Goal: Navigation & Orientation: Find specific page/section

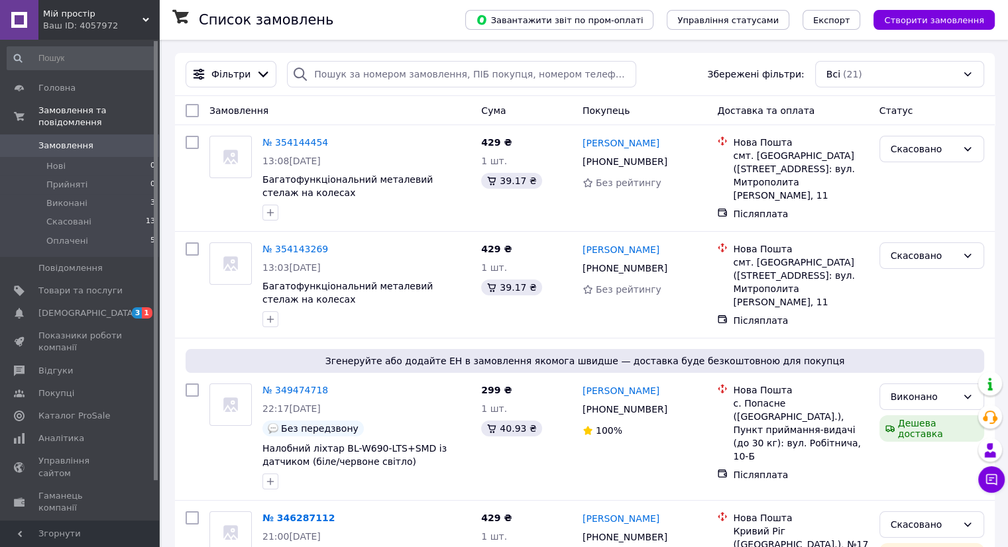
click at [142, 19] on icon at bounding box center [145, 20] width 7 height 7
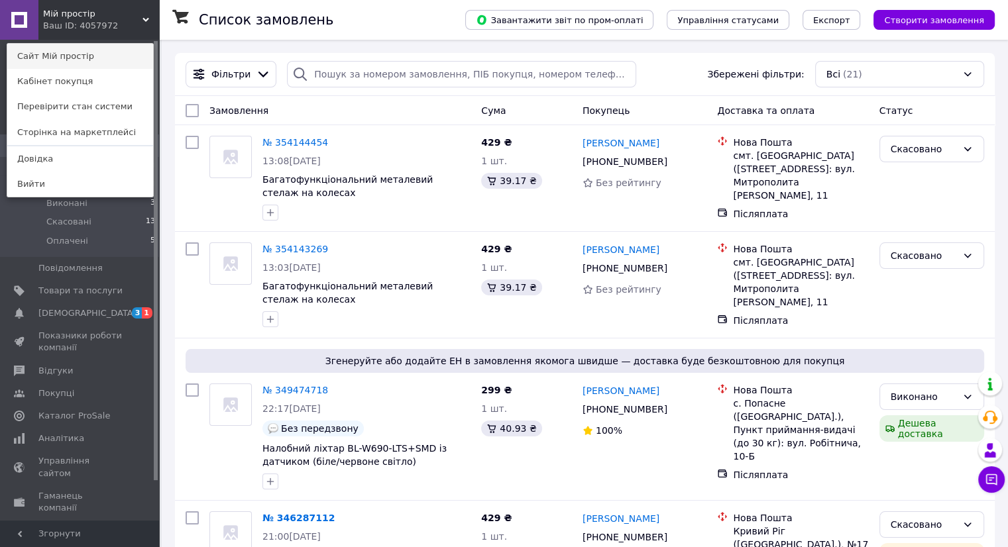
click at [73, 58] on link "Сайт Мій простір" at bounding box center [80, 56] width 146 height 25
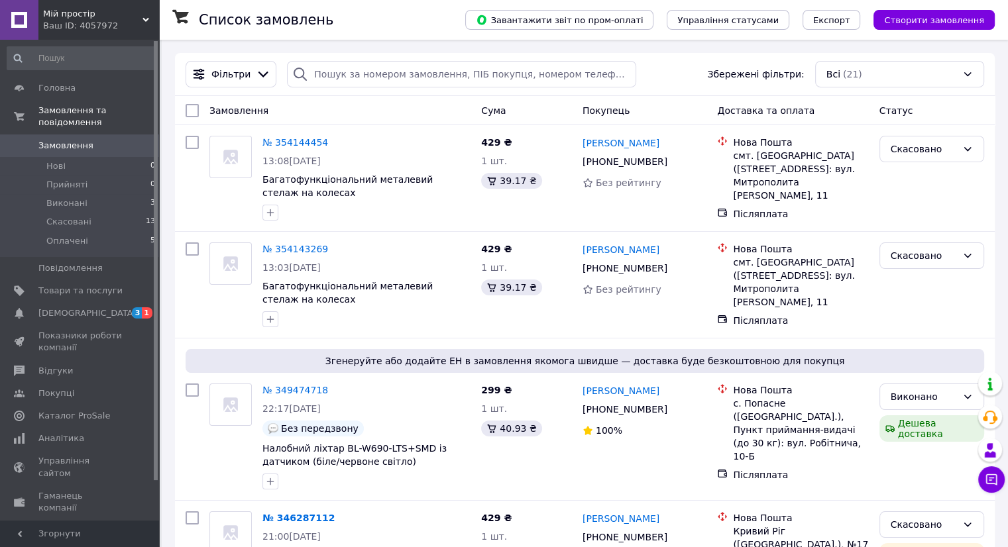
click at [78, 13] on span "Мій простір" at bounding box center [92, 14] width 99 height 12
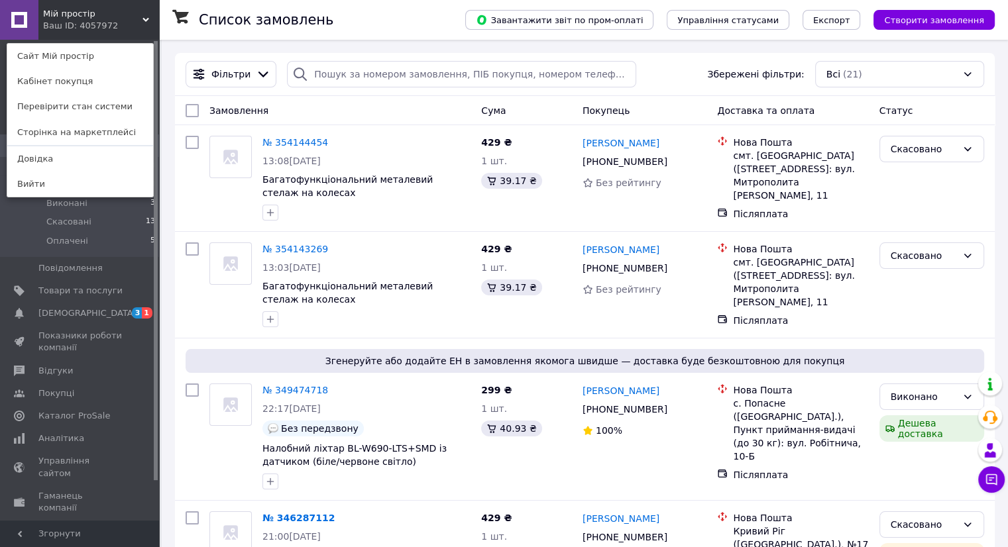
click at [141, 19] on div "Мій простір Ваш ID: 4057972 Сайт Мій простір Кабінет покупця Перевірити стан си…" at bounding box center [79, 20] width 159 height 40
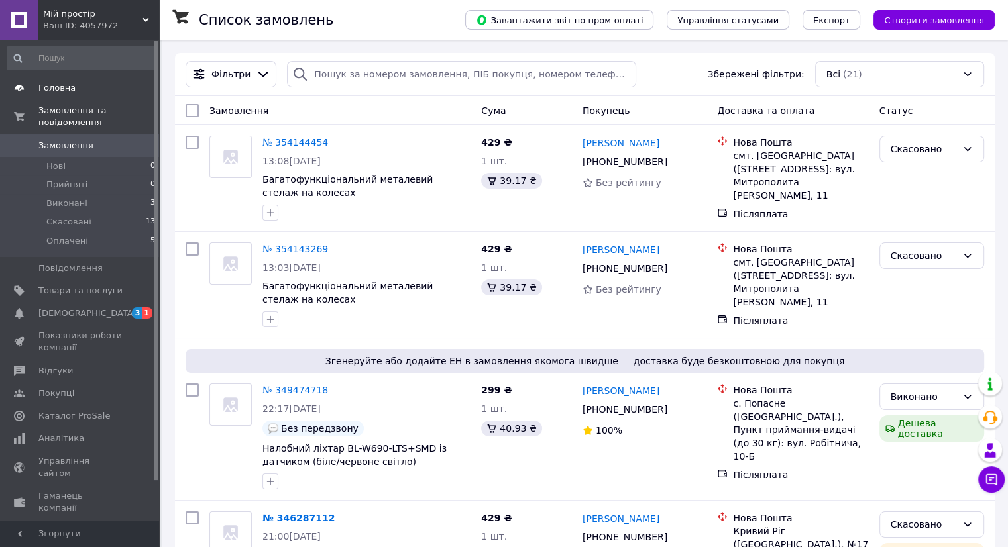
click at [54, 87] on span "Головна" at bounding box center [56, 88] width 37 height 12
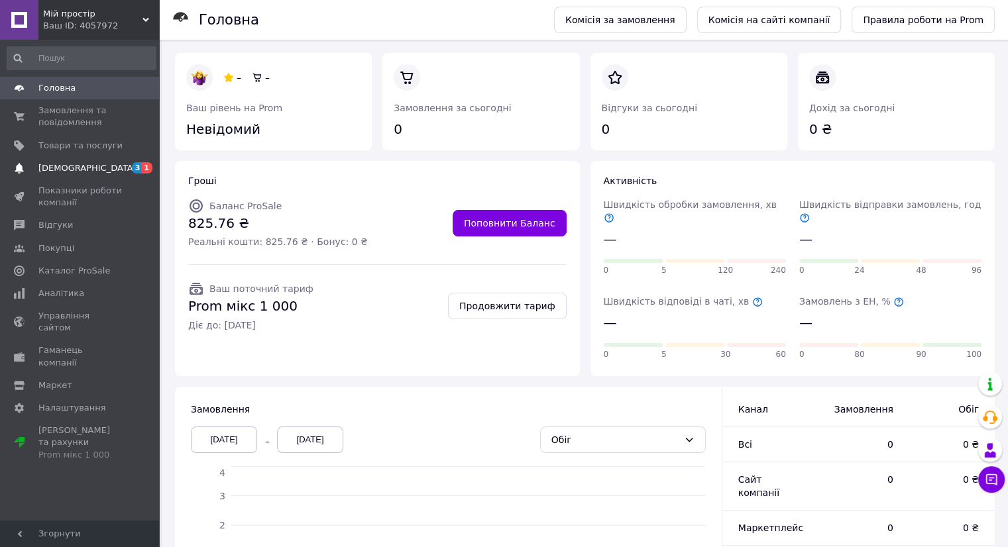
click at [87, 168] on span "[DEMOGRAPHIC_DATA]" at bounding box center [80, 168] width 84 height 12
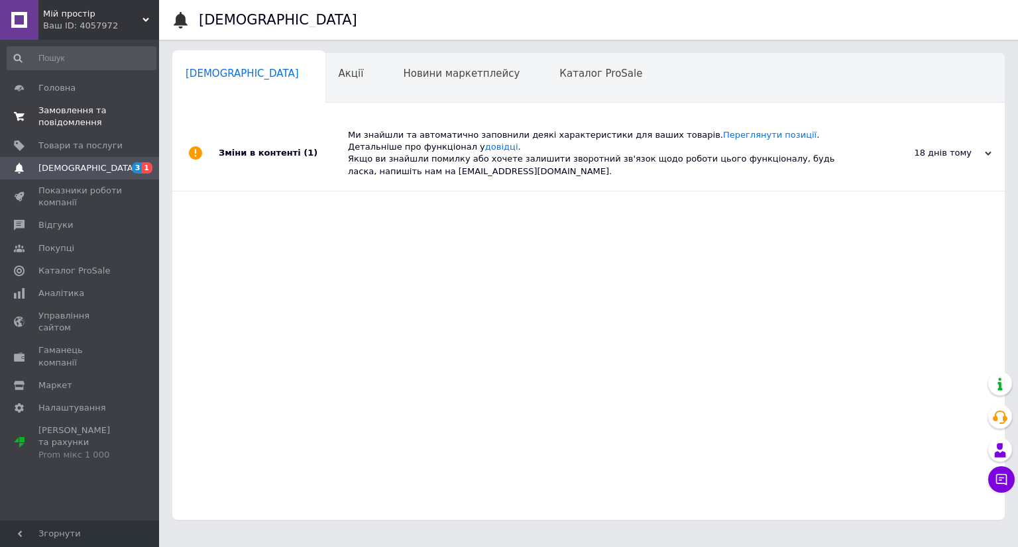
click at [72, 112] on span "Замовлення та повідомлення" at bounding box center [80, 117] width 84 height 24
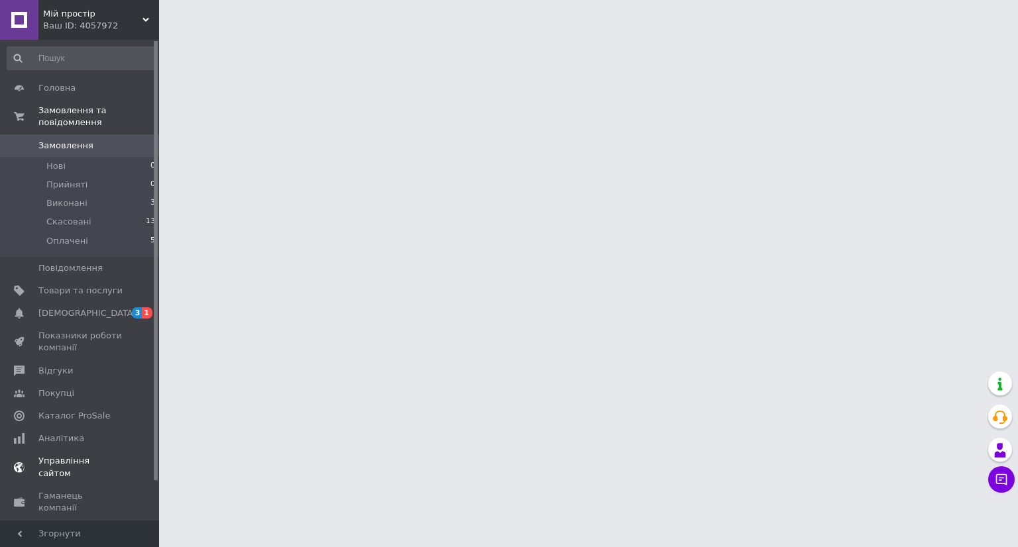
click at [90, 307] on span "[DEMOGRAPHIC_DATA]" at bounding box center [80, 313] width 84 height 12
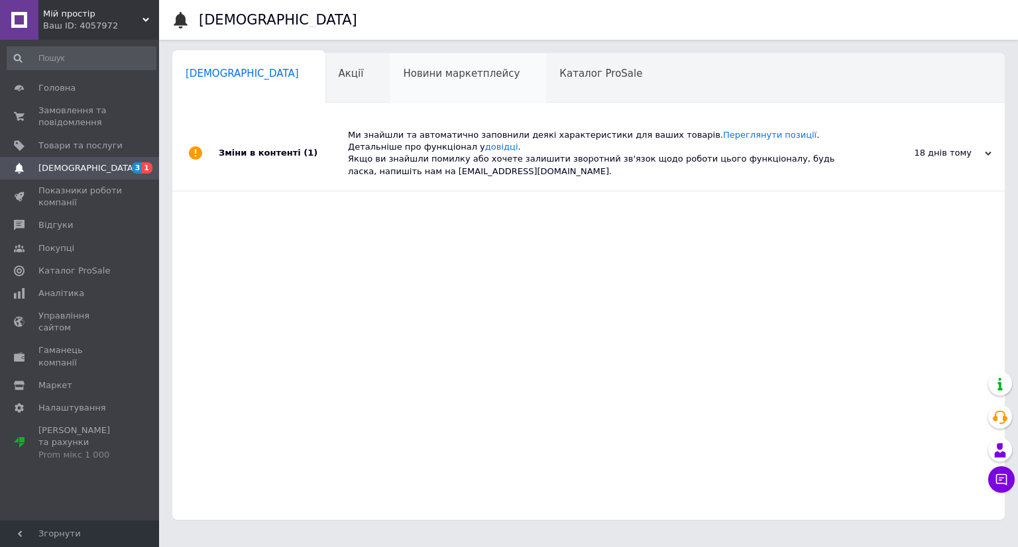
click at [403, 78] on span "Новини маркетплейсу" at bounding box center [461, 74] width 117 height 12
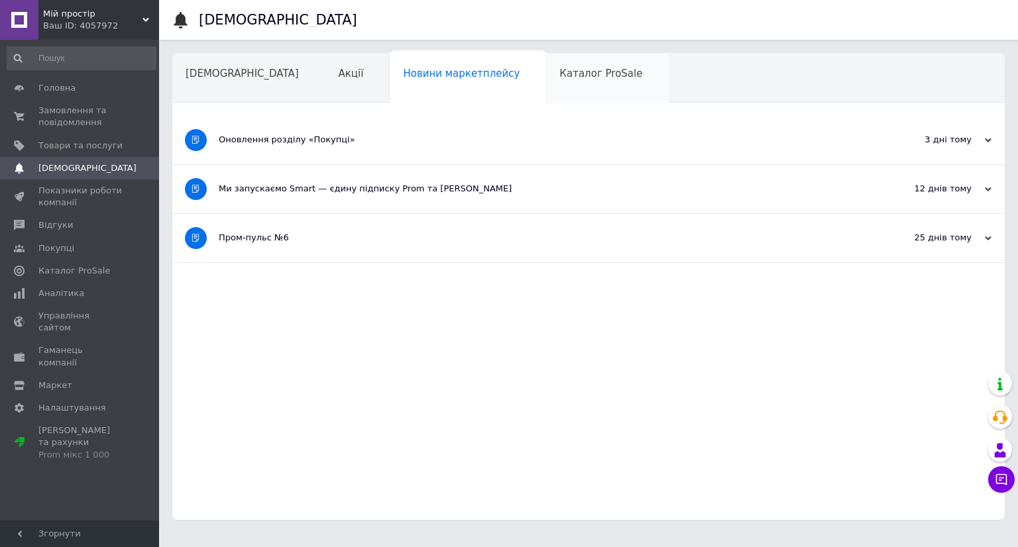
click at [559, 75] on span "Каталог ProSale" at bounding box center [600, 74] width 83 height 12
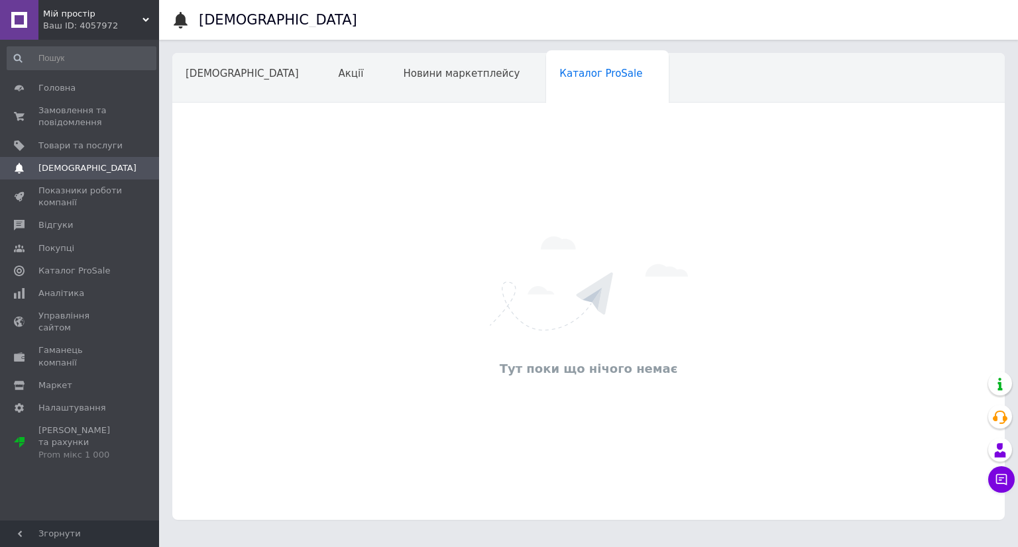
click at [291, 118] on span "Навчання та заходи" at bounding box center [238, 124] width 105 height 12
click at [203, 73] on span "[DEMOGRAPHIC_DATA]" at bounding box center [242, 74] width 113 height 12
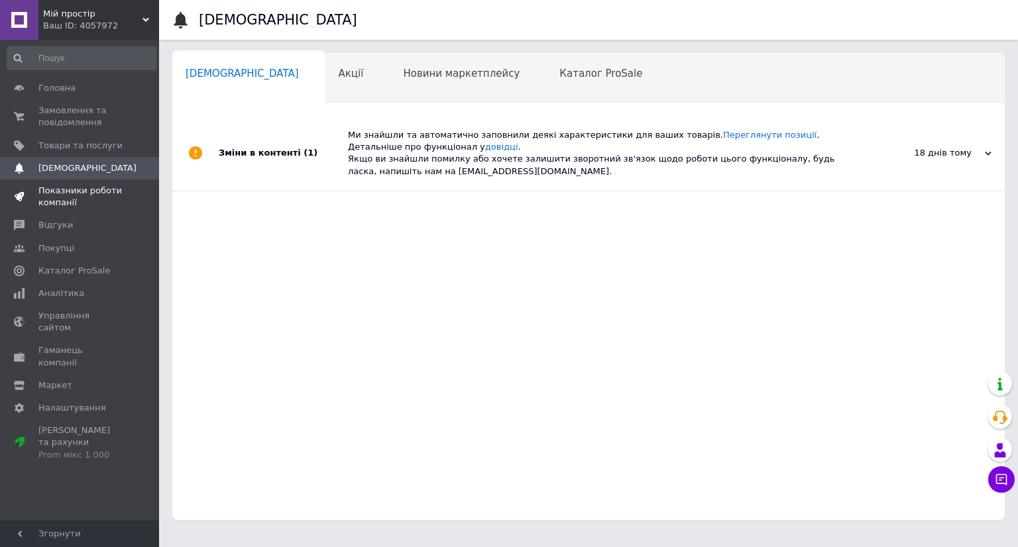
click at [53, 199] on span "Показники роботи компанії" at bounding box center [80, 197] width 84 height 24
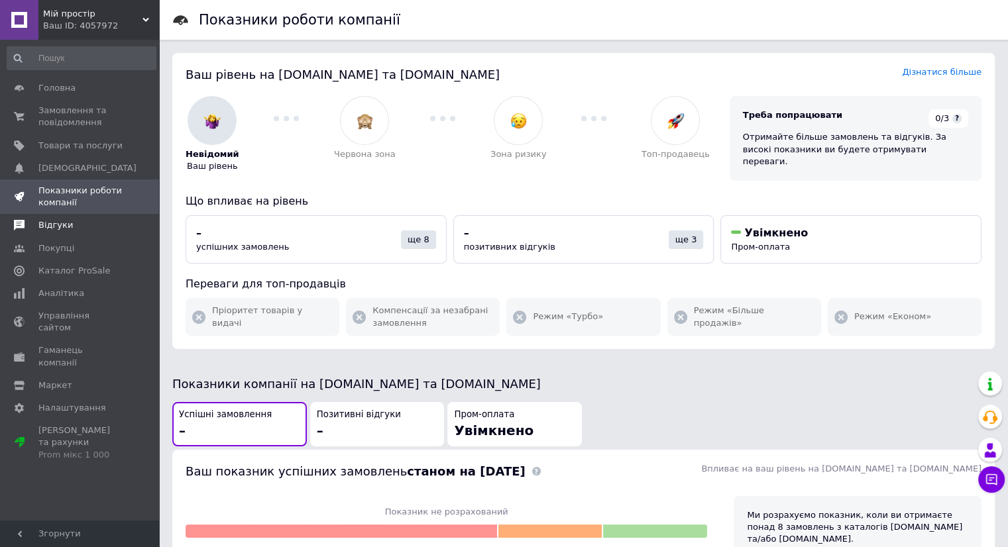
click at [54, 230] on span "Відгуки" at bounding box center [55, 225] width 34 height 12
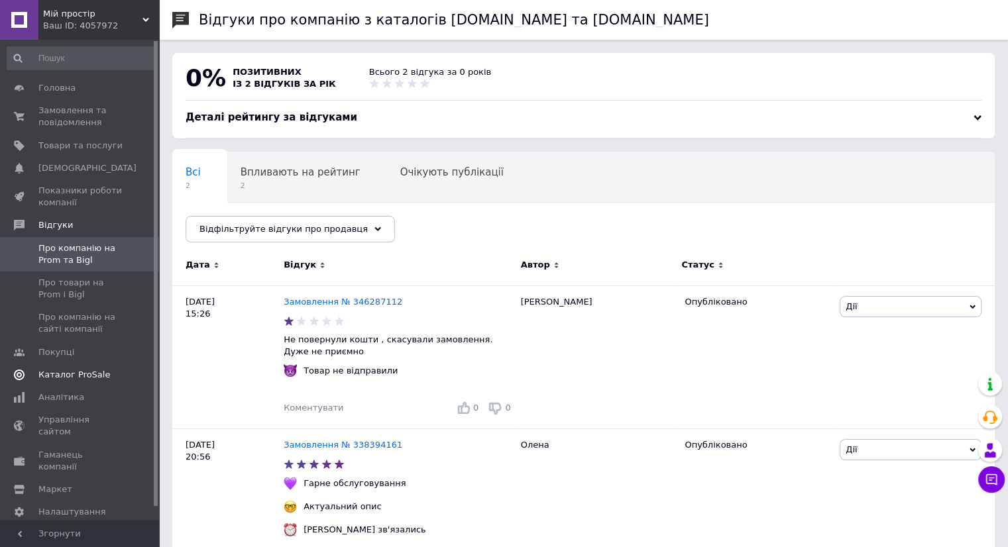
click at [67, 376] on span "Каталог ProSale" at bounding box center [74, 375] width 72 height 12
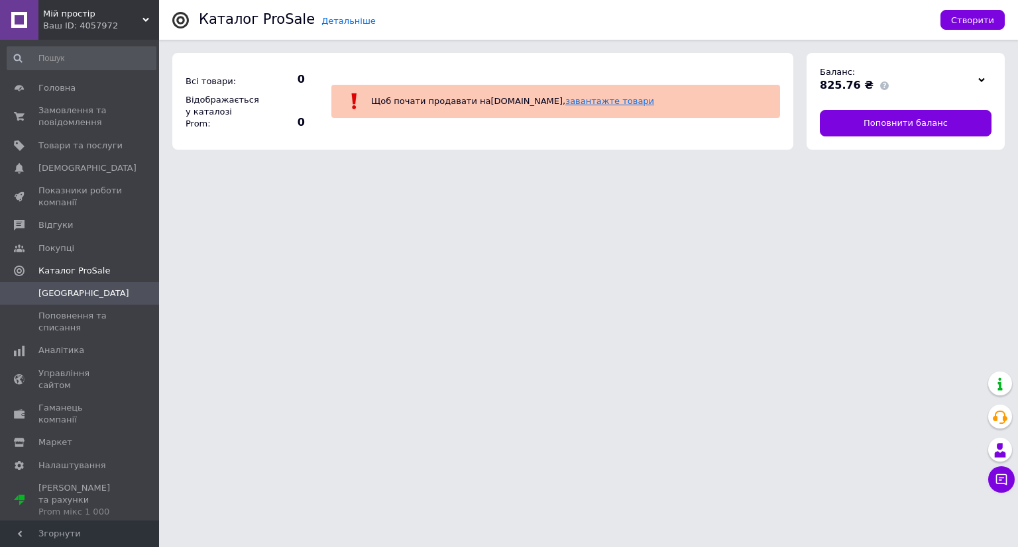
click at [565, 103] on link "завантажте товари" at bounding box center [609, 101] width 89 height 10
